Goal: Information Seeking & Learning: Find contact information

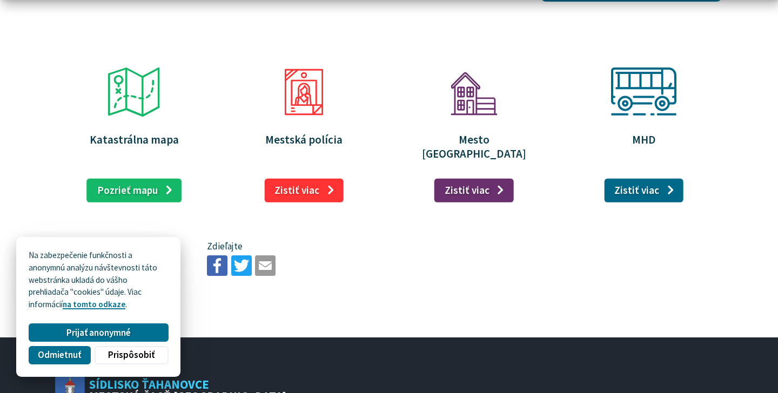
scroll to position [1474, 0]
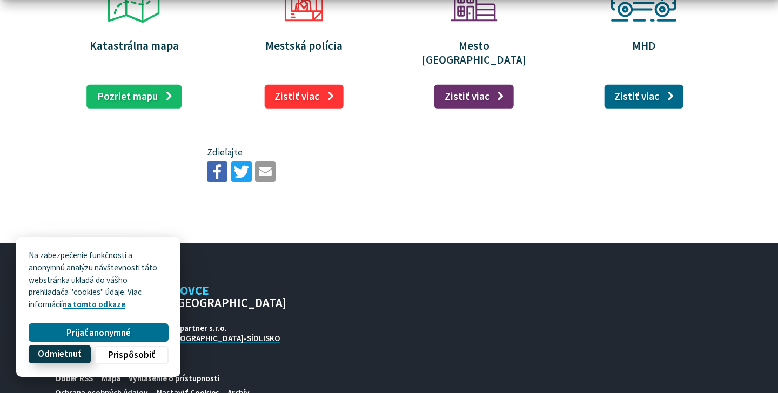
click at [72, 353] on span "Odmietnuť" at bounding box center [59, 354] width 43 height 11
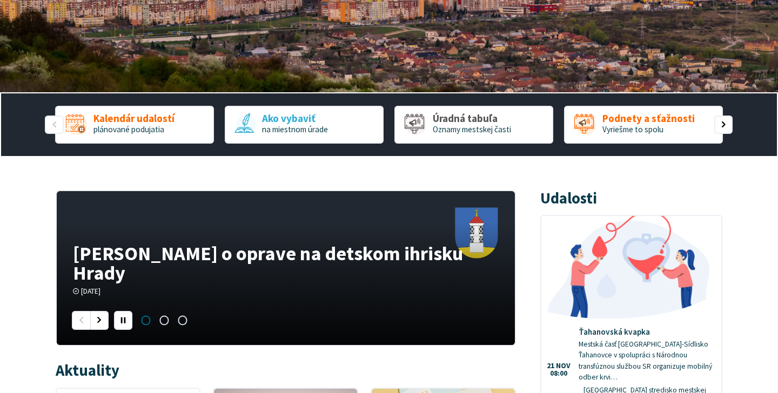
scroll to position [0, 0]
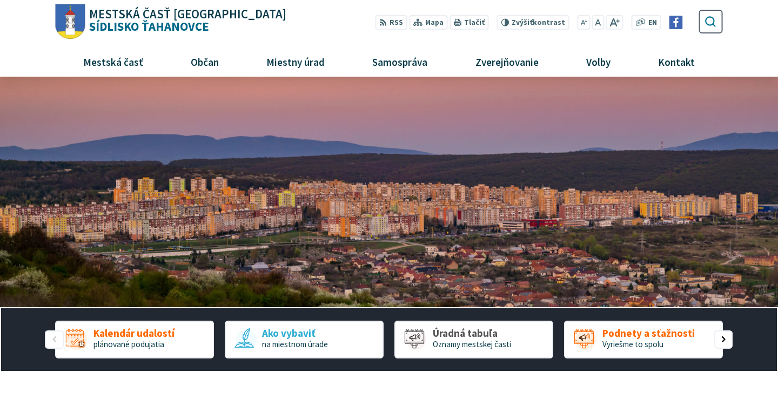
click at [714, 18] on use "submit" at bounding box center [710, 21] width 11 height 11
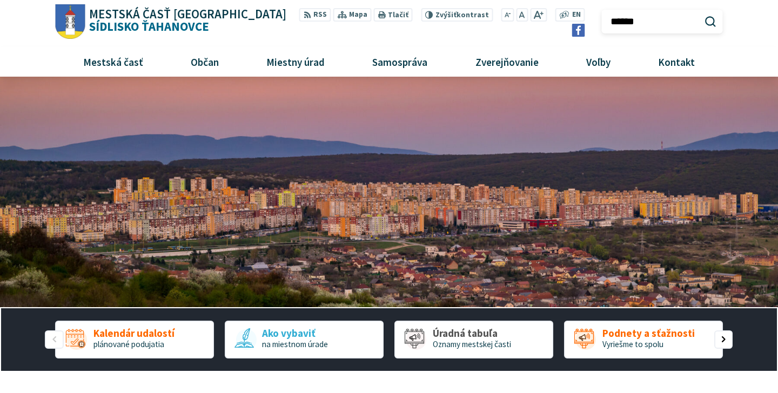
type input "*********"
click at [701, 12] on button "Odoslať vyhľadávací formulár" at bounding box center [710, 21] width 18 height 18
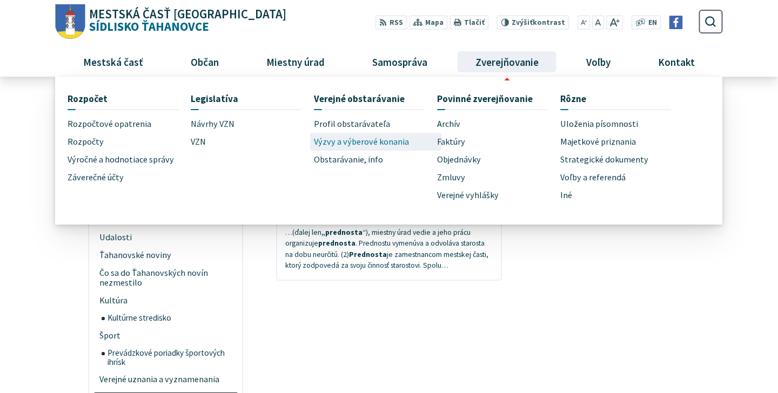
scroll to position [64, 0]
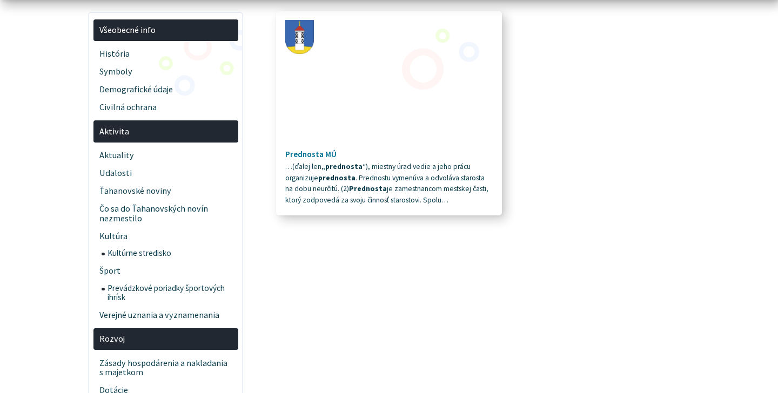
click at [320, 151] on h4 "Prednosta MÚ" at bounding box center [388, 155] width 207 height 10
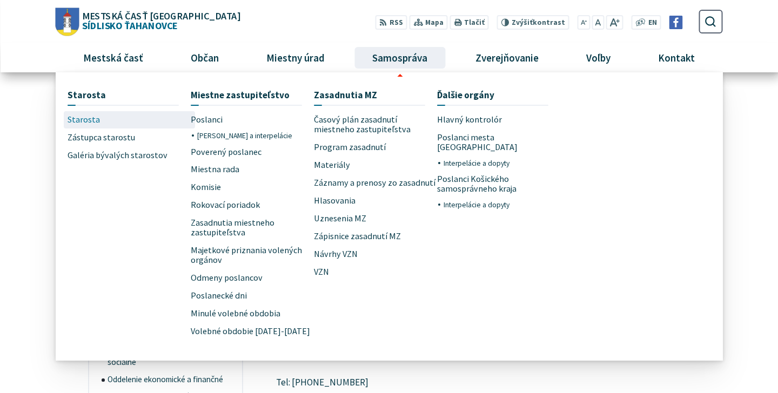
click at [116, 115] on link "Starosta" at bounding box center [129, 120] width 123 height 18
